Goal: Communication & Community: Answer question/provide support

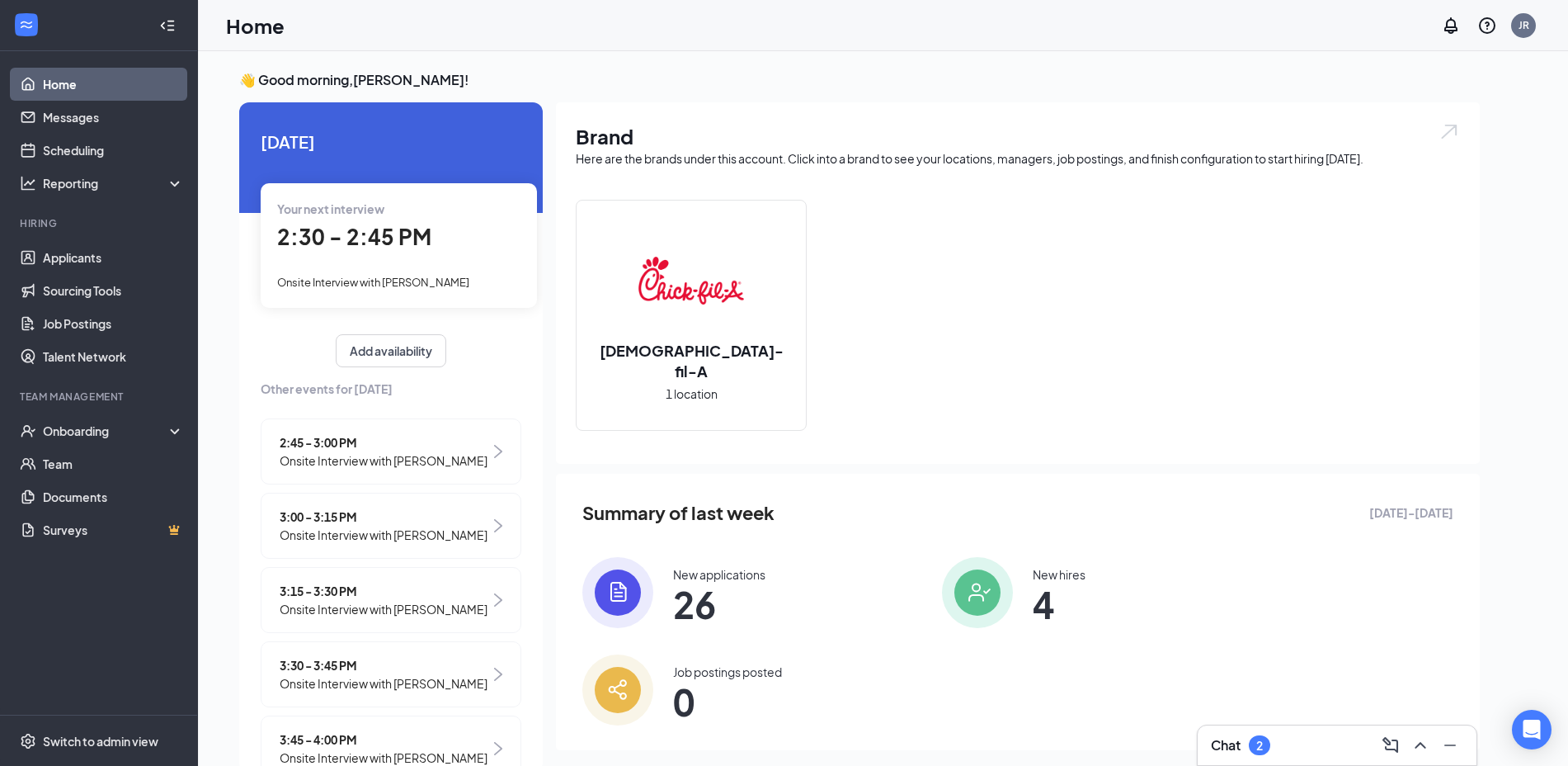
click at [1230, 740] on h3 "Chat" at bounding box center [1226, 746] width 30 height 19
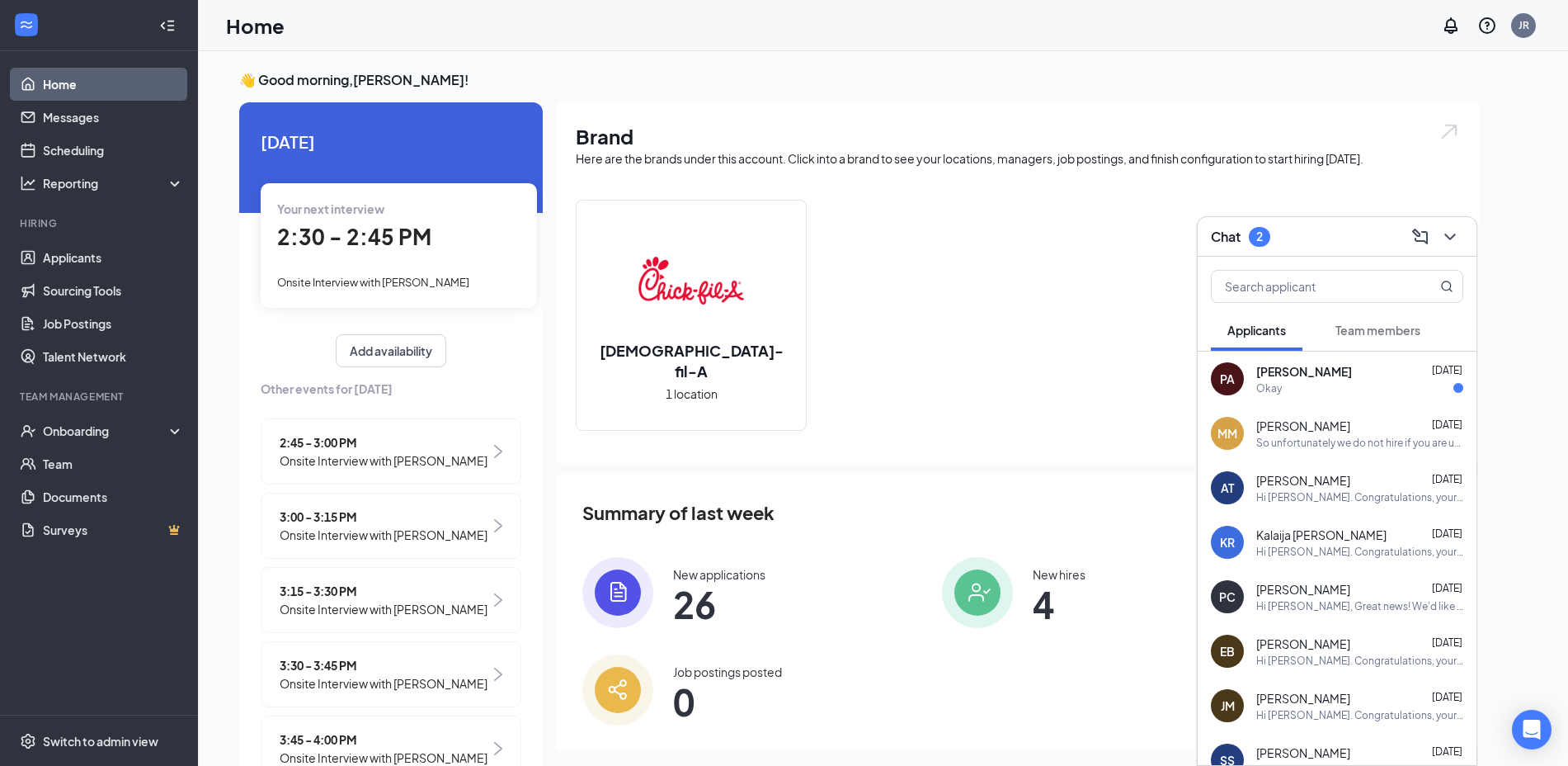
click at [1278, 387] on div "Okay" at bounding box center [1269, 388] width 26 height 14
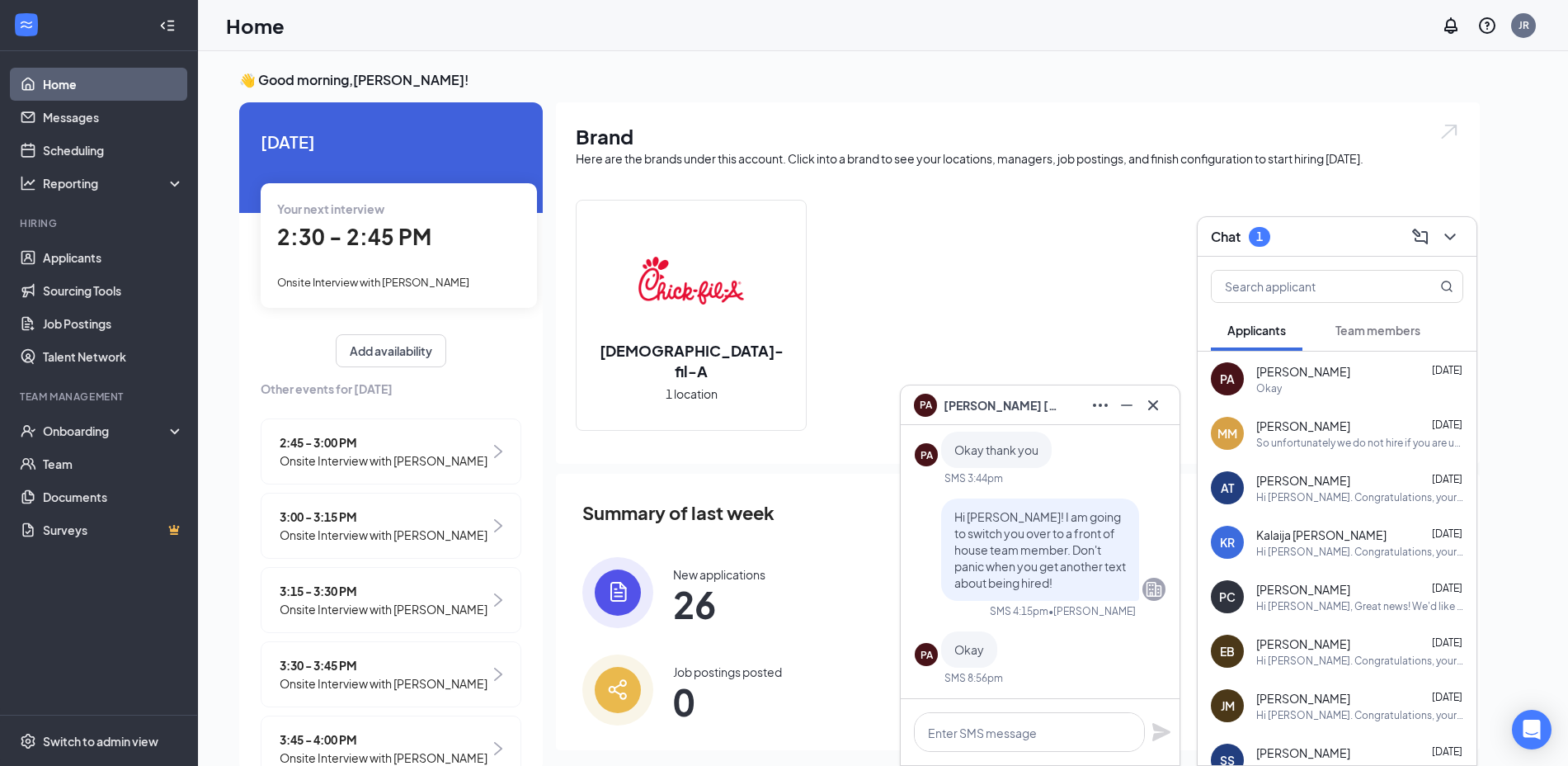
click at [1278, 387] on div "Okay" at bounding box center [1269, 388] width 26 height 14
click at [1161, 405] on icon "Cross" at bounding box center [1153, 404] width 19 height 19
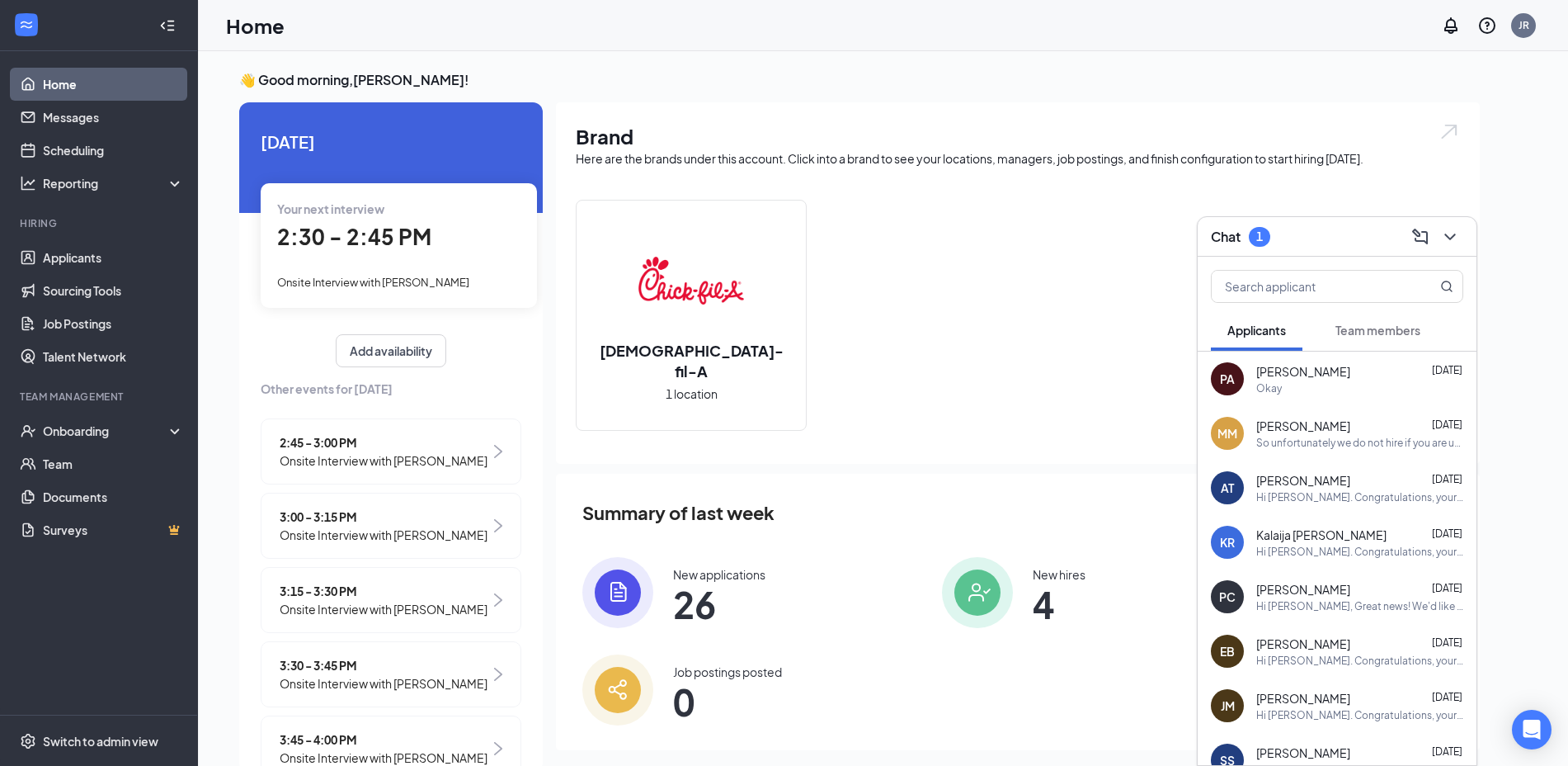
click at [1352, 326] on span "Team members" at bounding box center [1378, 330] width 85 height 15
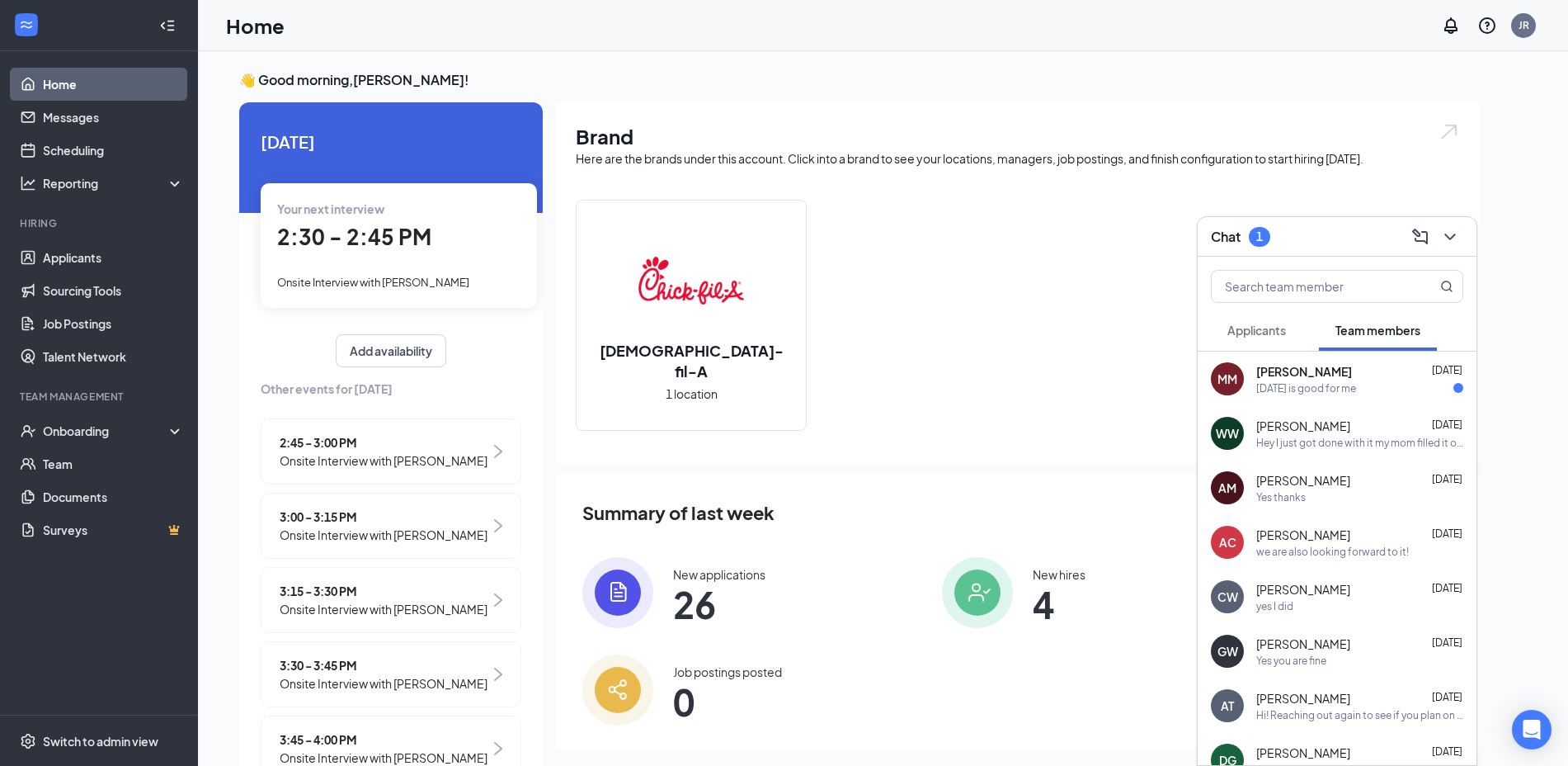
click at [1300, 364] on span "[PERSON_NAME]" at bounding box center [1304, 371] width 96 height 17
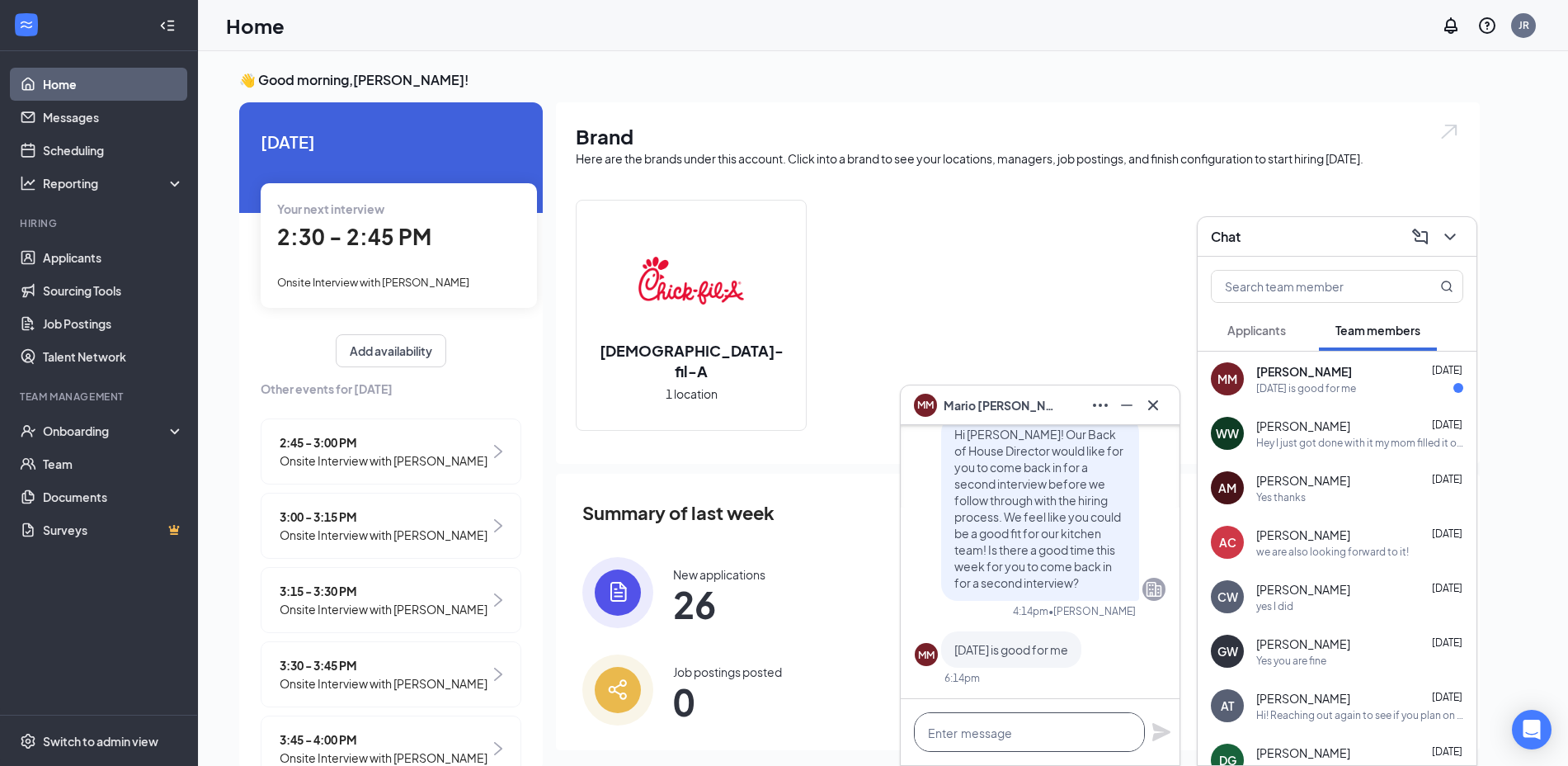
click at [977, 723] on textarea at bounding box center [1029, 732] width 231 height 40
type textarea "W"
type textarea "Does 2:30 work [DATE]?"
click at [1156, 733] on icon "Plane" at bounding box center [1162, 732] width 19 height 19
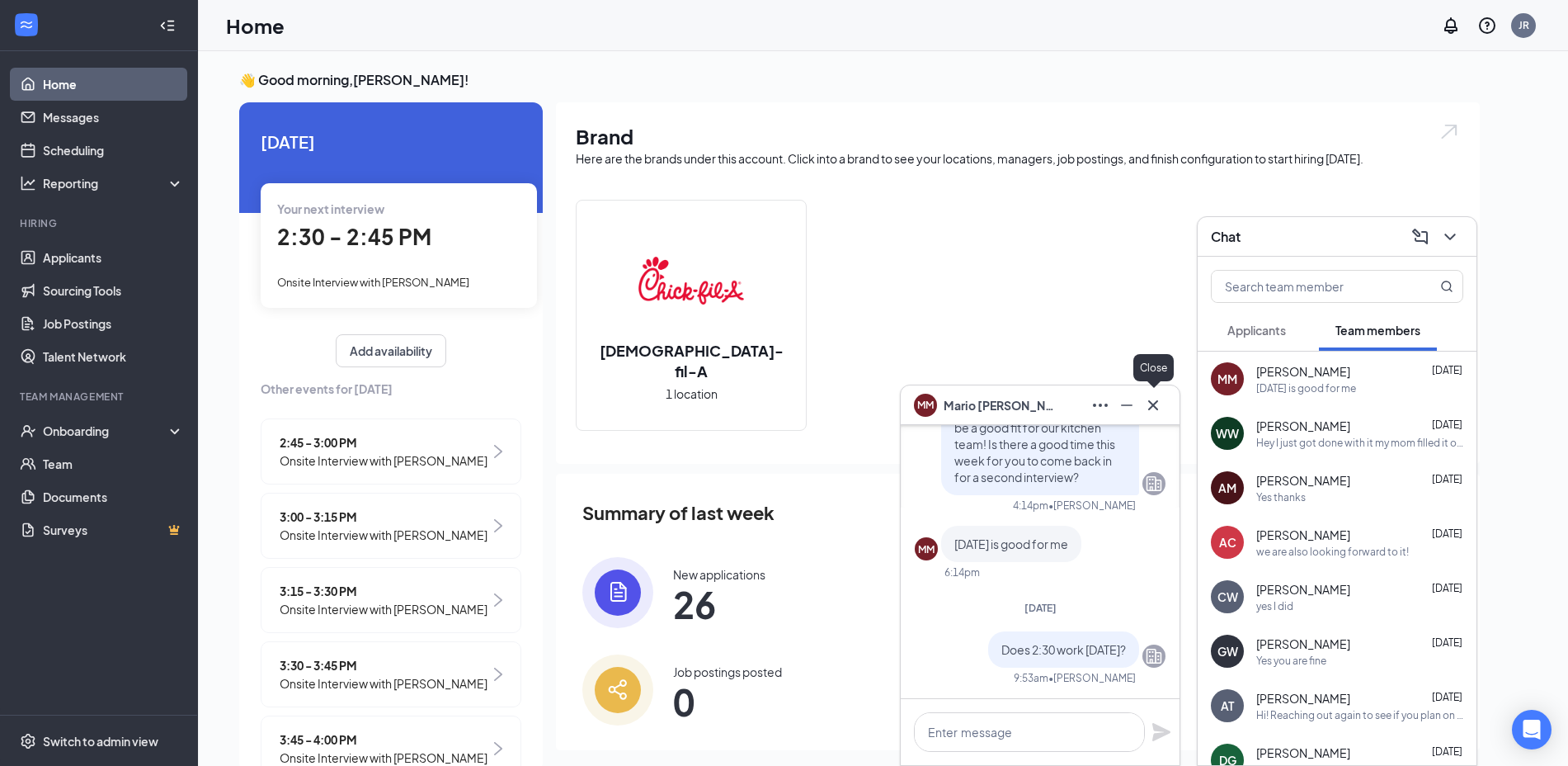
click at [1154, 402] on icon "Cross" at bounding box center [1153, 404] width 19 height 19
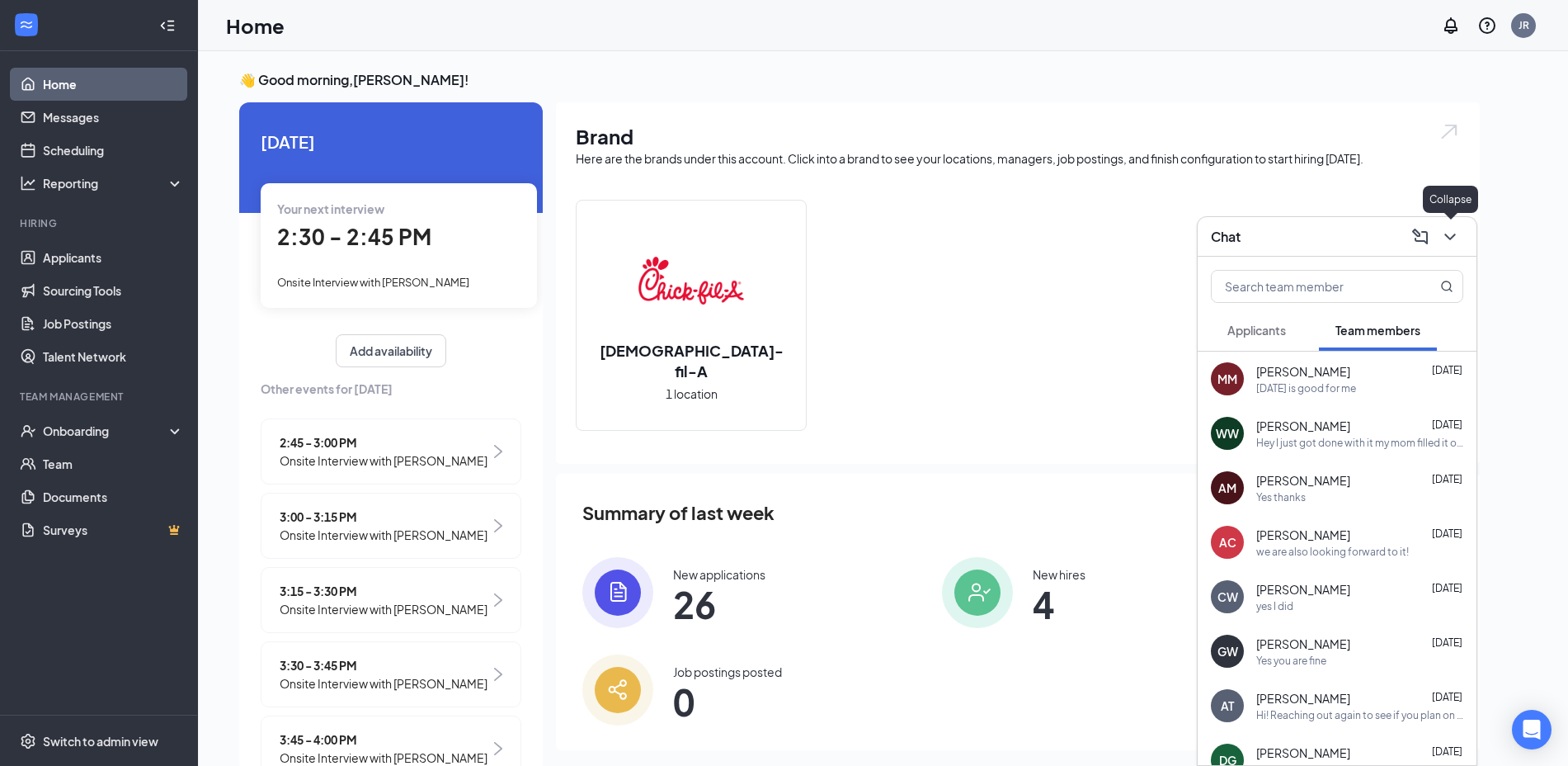
click at [1448, 236] on icon "ChevronDown" at bounding box center [1449, 236] width 19 height 19
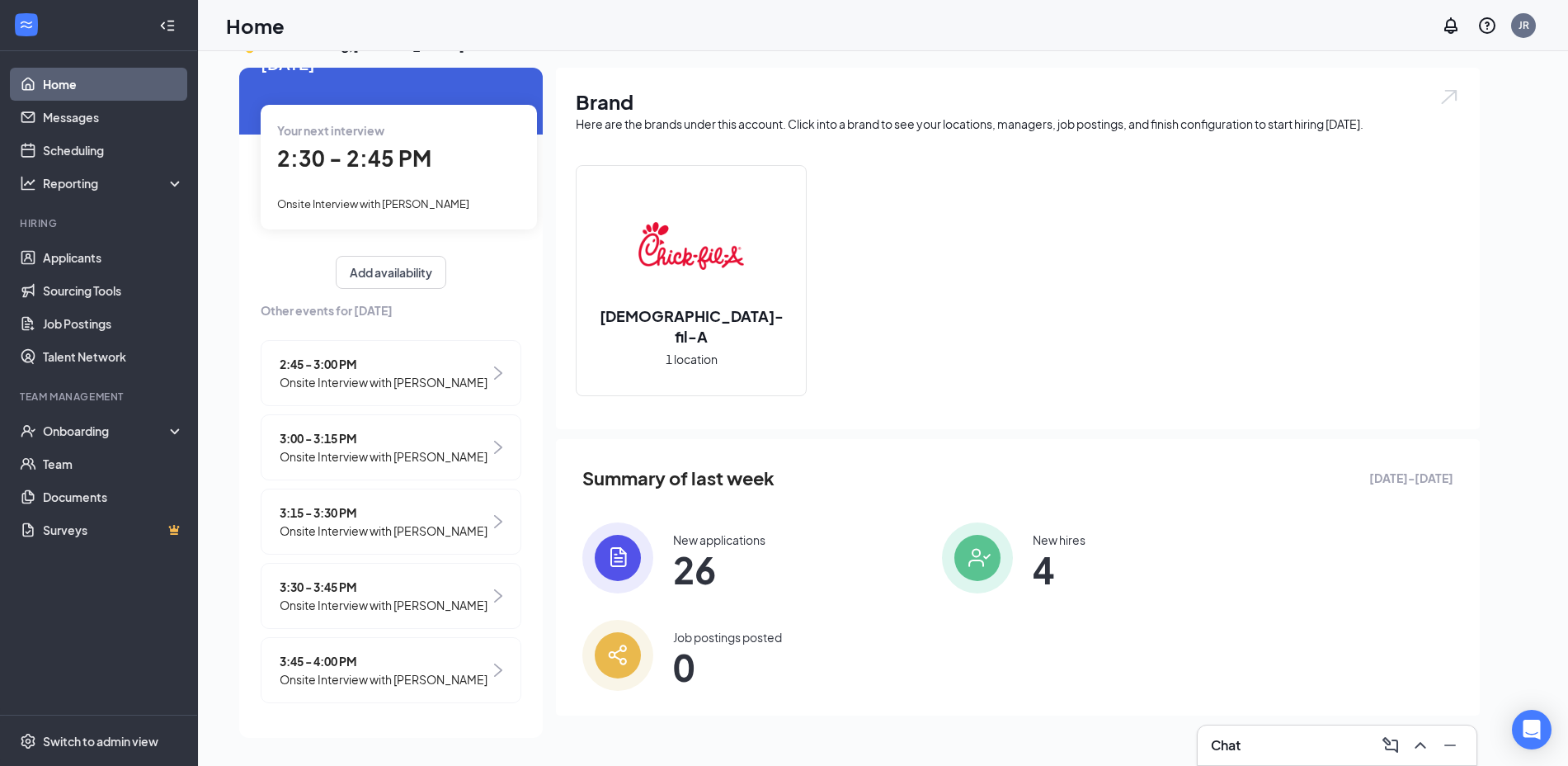
scroll to position [0, 0]
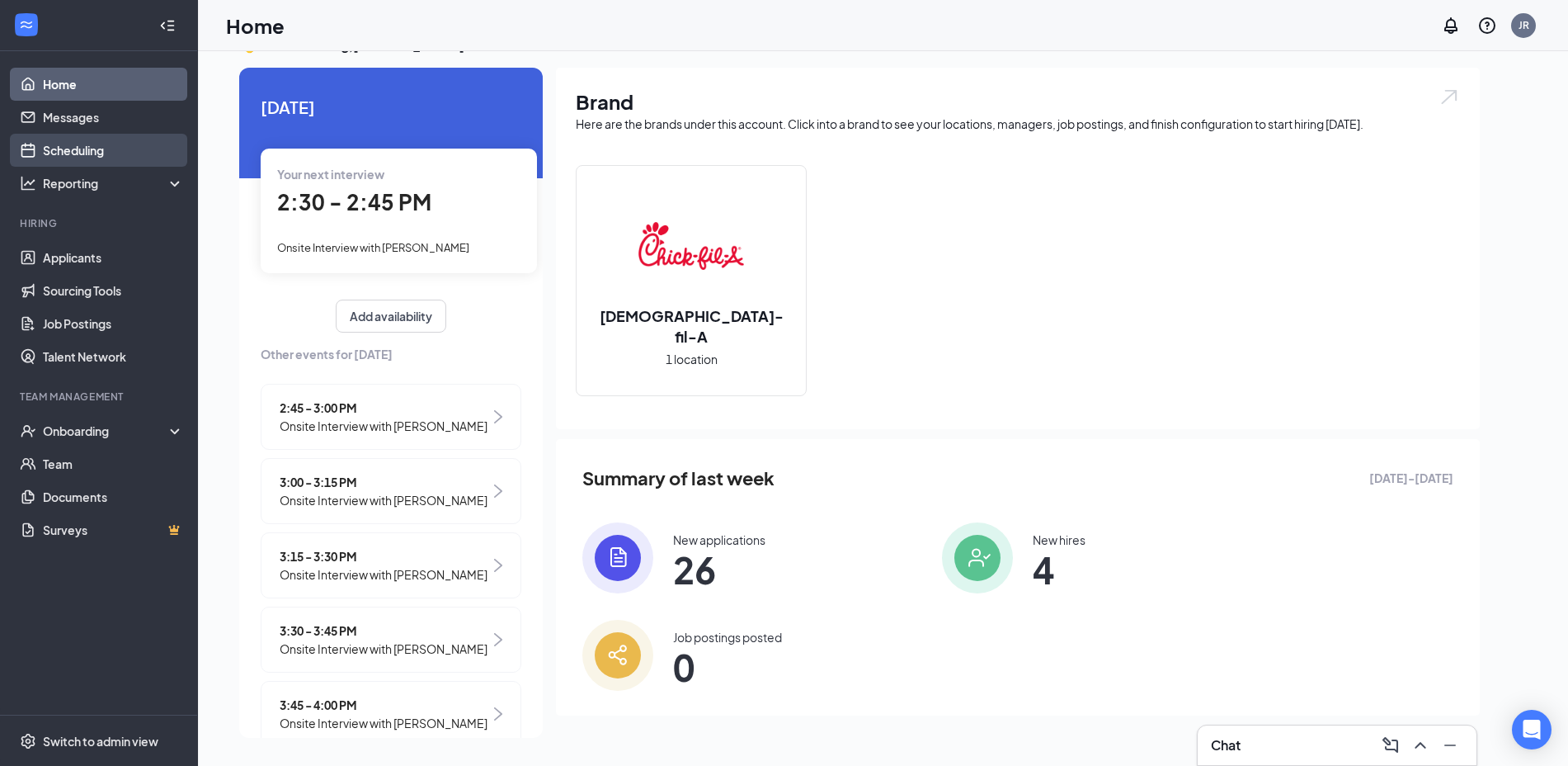
click at [94, 152] on link "Scheduling" at bounding box center [113, 150] width 141 height 33
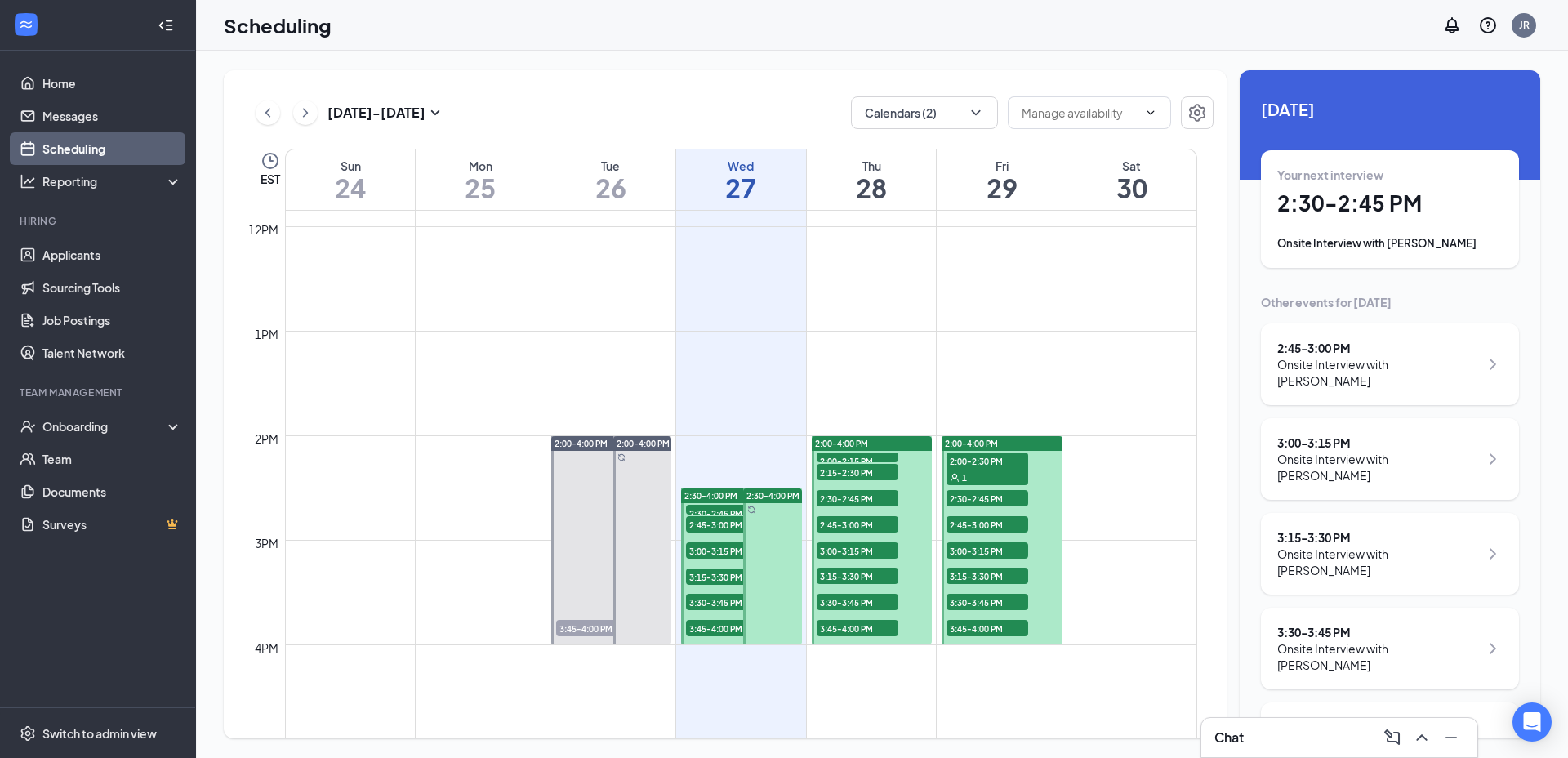
scroll to position [1270, 0]
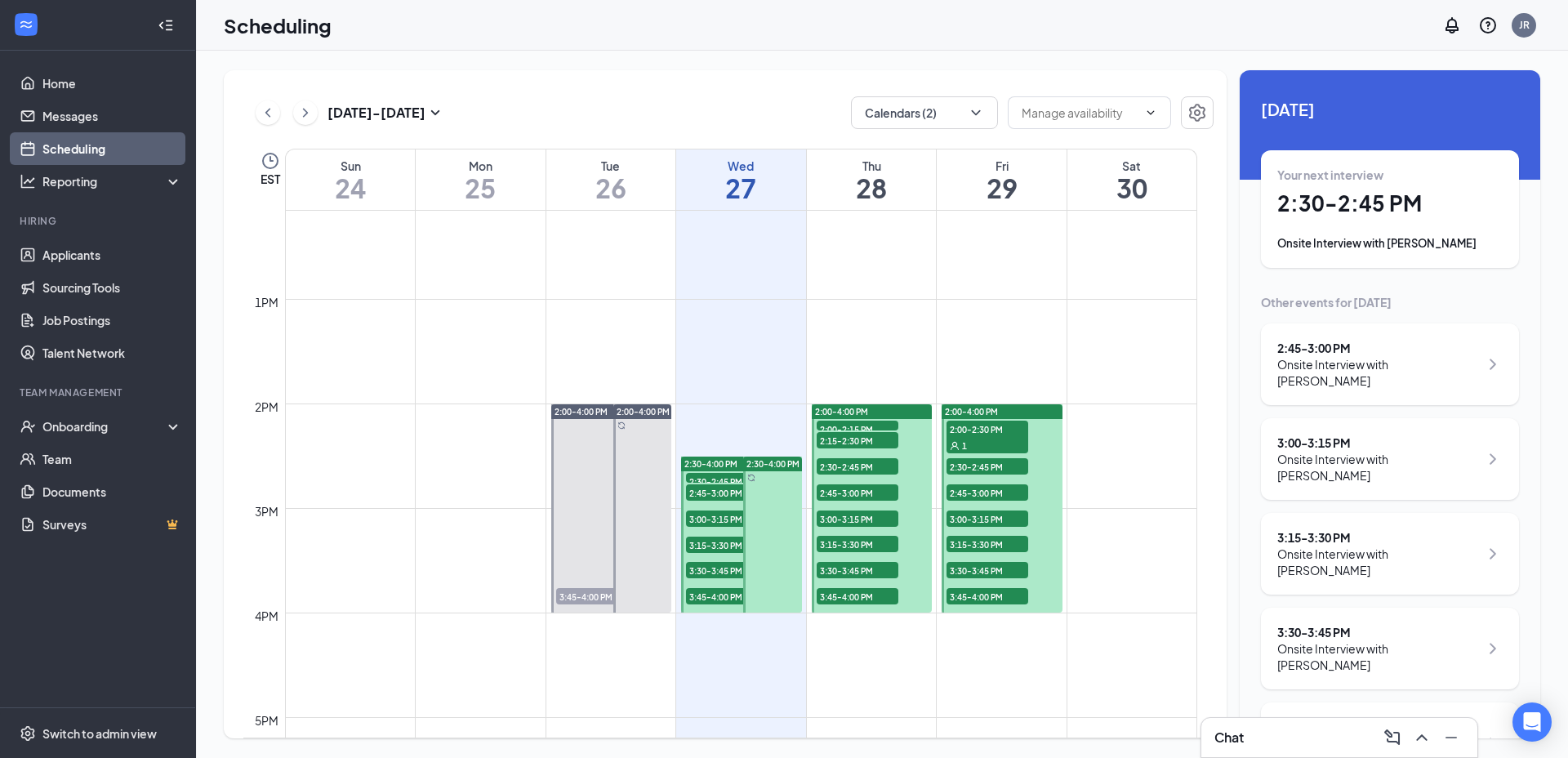
click at [960, 440] on div "1" at bounding box center [987, 445] width 82 height 17
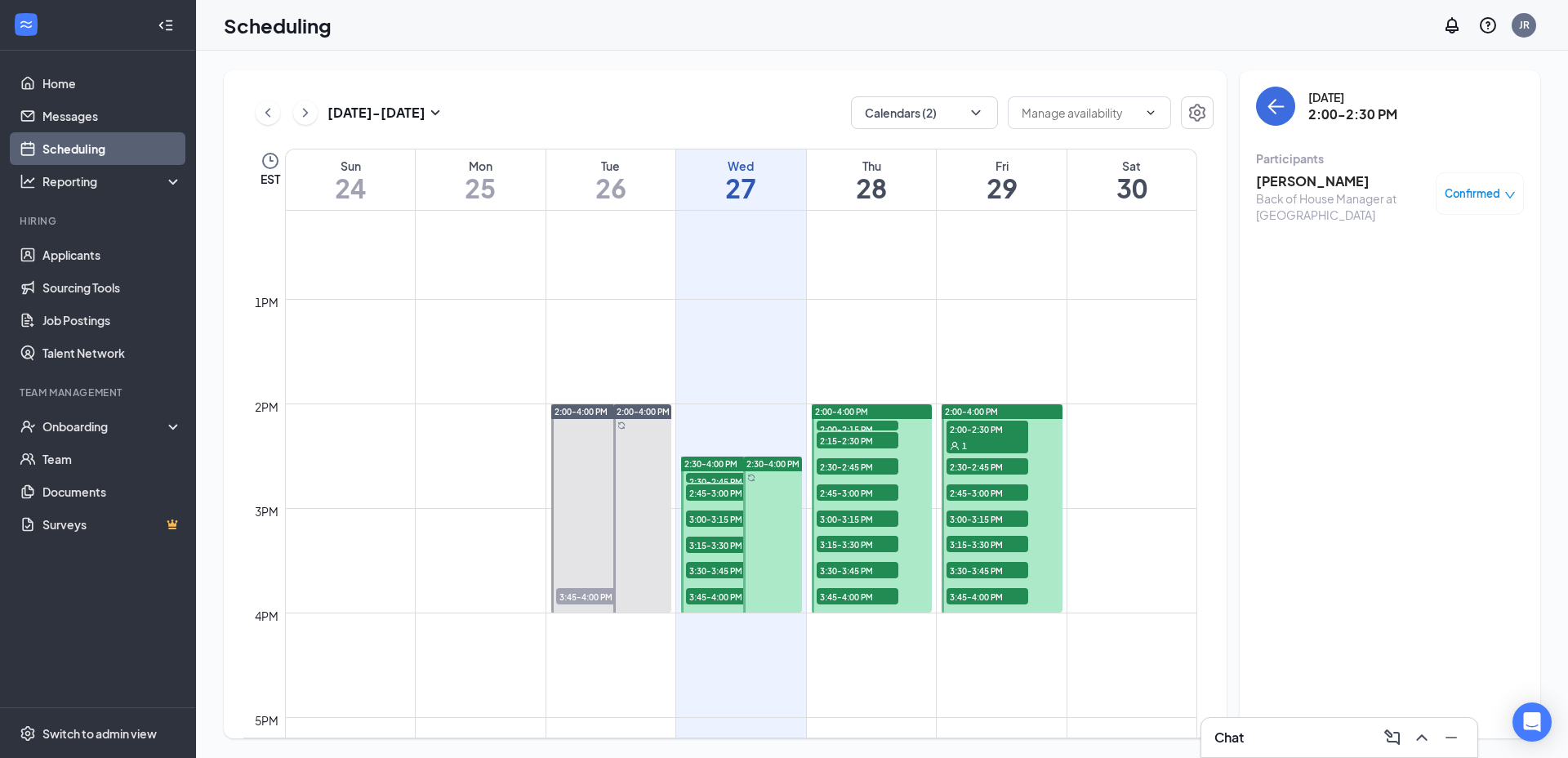
click at [1280, 180] on h3 "[PERSON_NAME]" at bounding box center [1341, 182] width 172 height 18
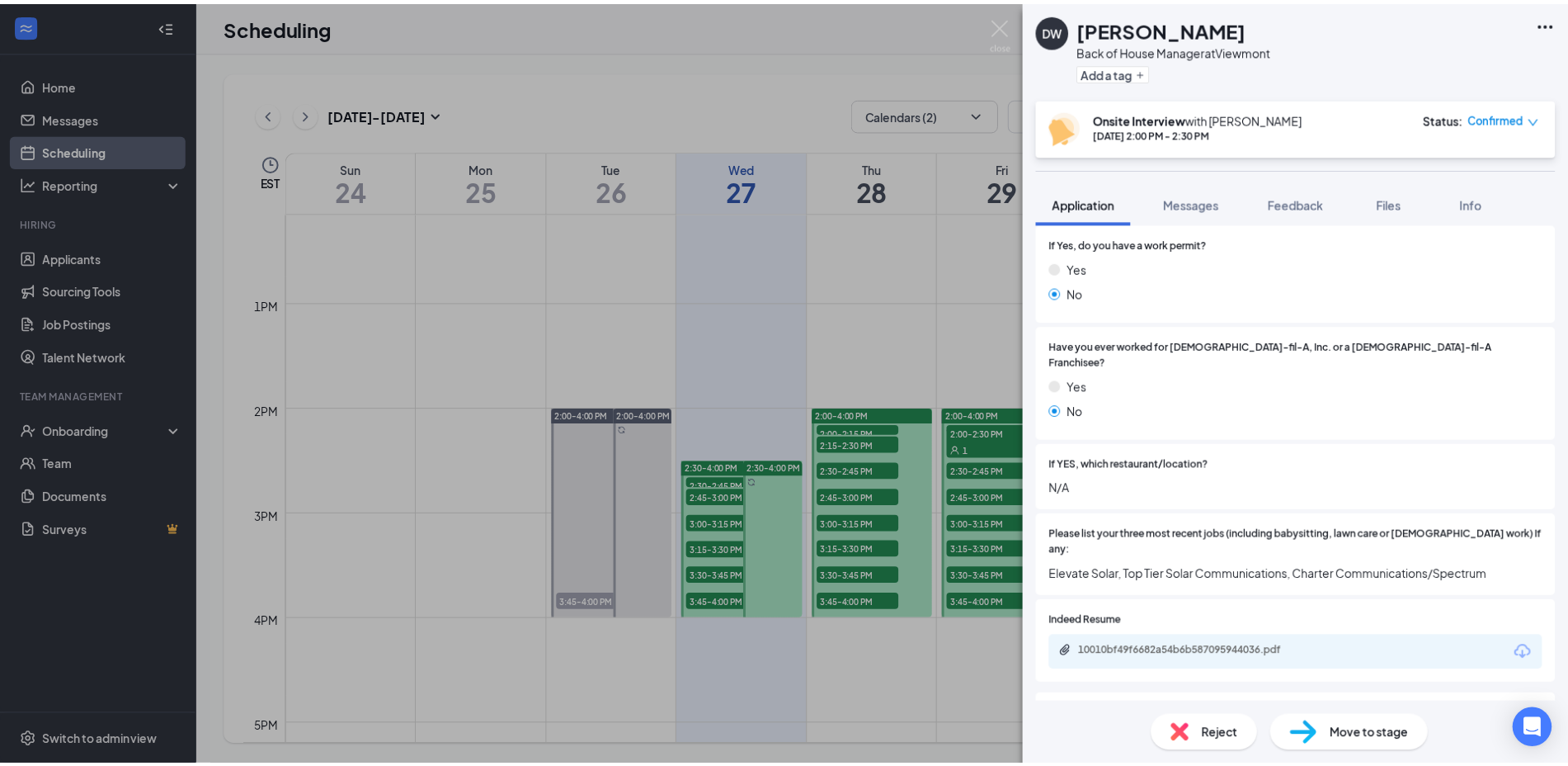
scroll to position [552, 0]
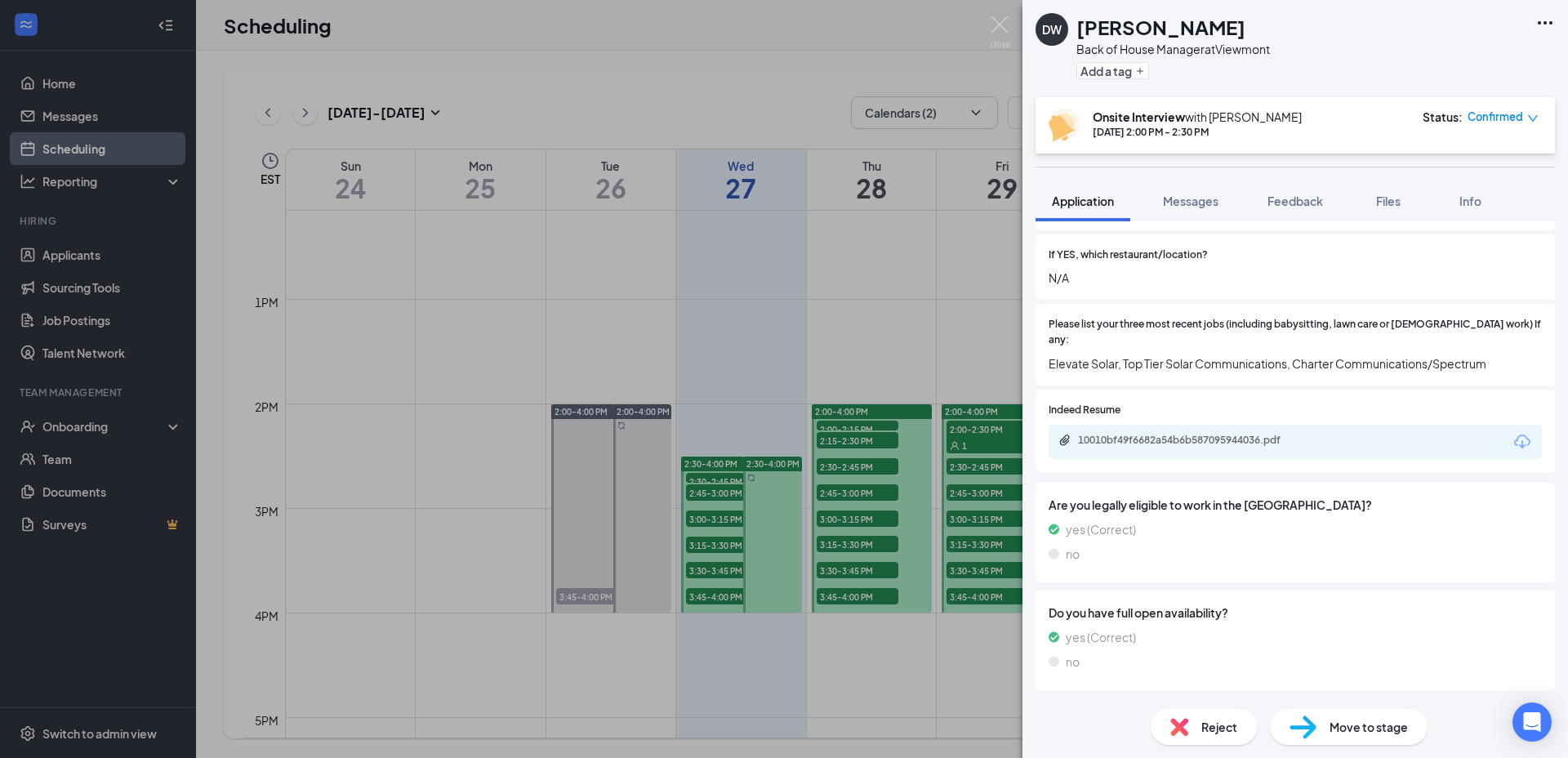
click at [737, 107] on div "DW [PERSON_NAME] Back of House Manager at Viewmont Add a tag Onsite Interview w…" at bounding box center [784, 379] width 1568 height 758
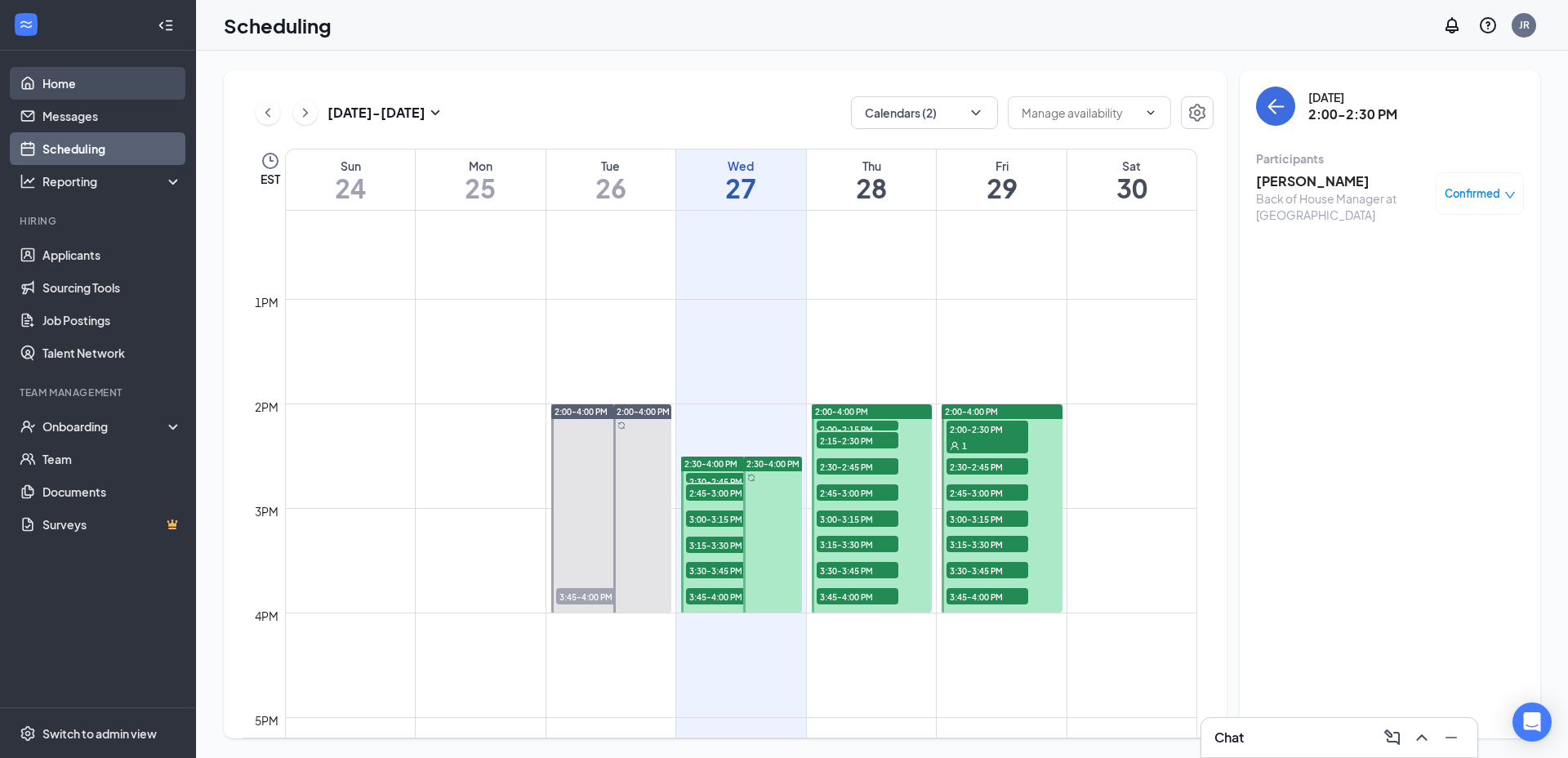
click at [102, 84] on link "Home" at bounding box center [112, 84] width 140 height 33
